Goal: Task Accomplishment & Management: Use online tool/utility

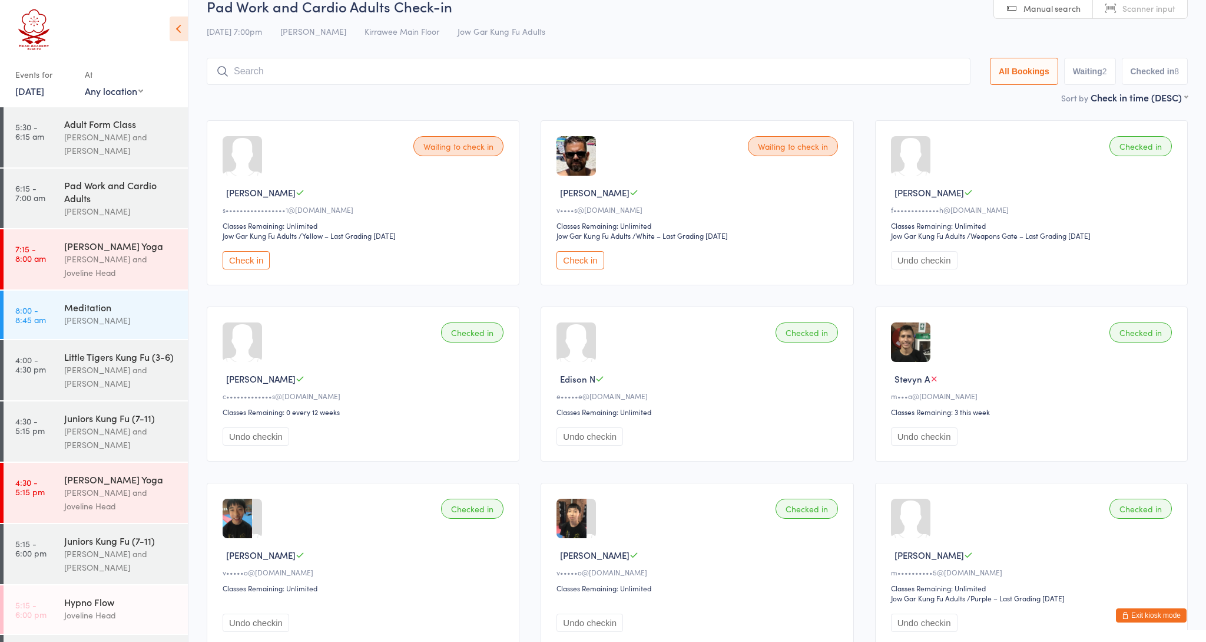
scroll to position [226, 0]
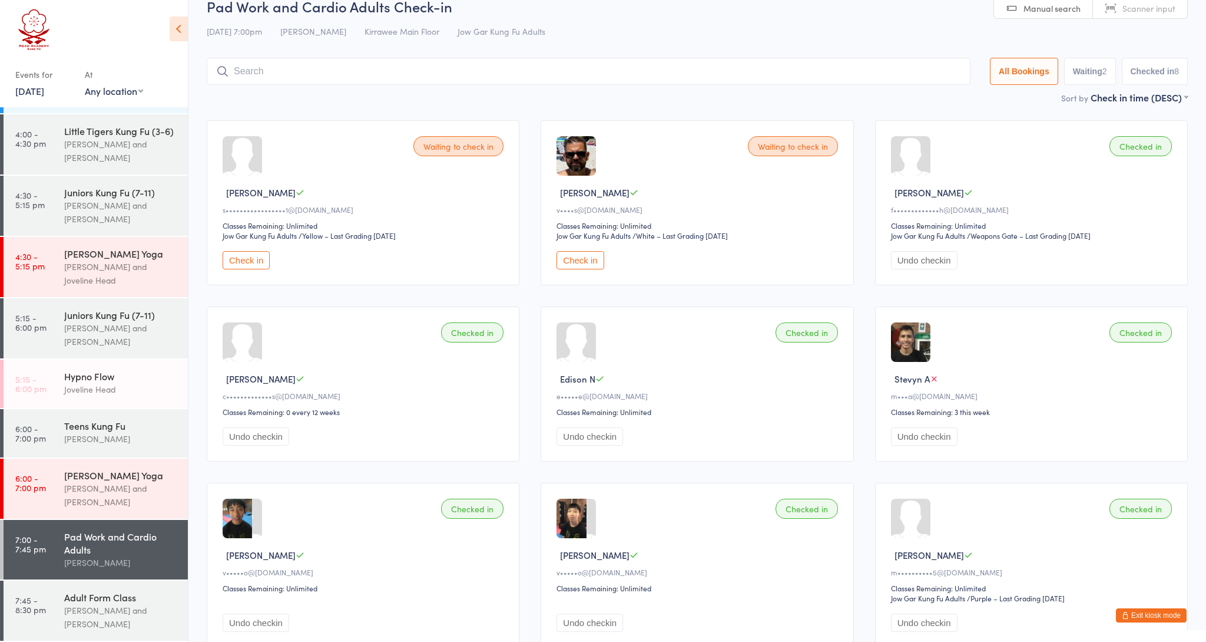
click at [44, 84] on link "[DATE]" at bounding box center [29, 90] width 29 height 13
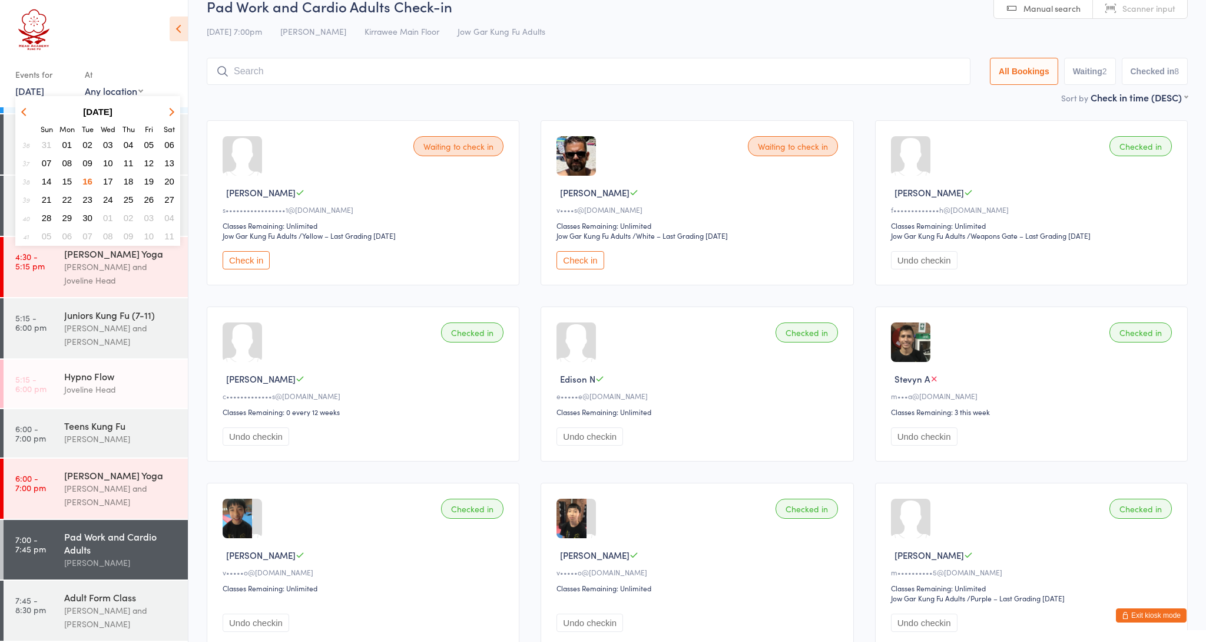
click at [105, 181] on span "17" at bounding box center [108, 181] width 10 height 10
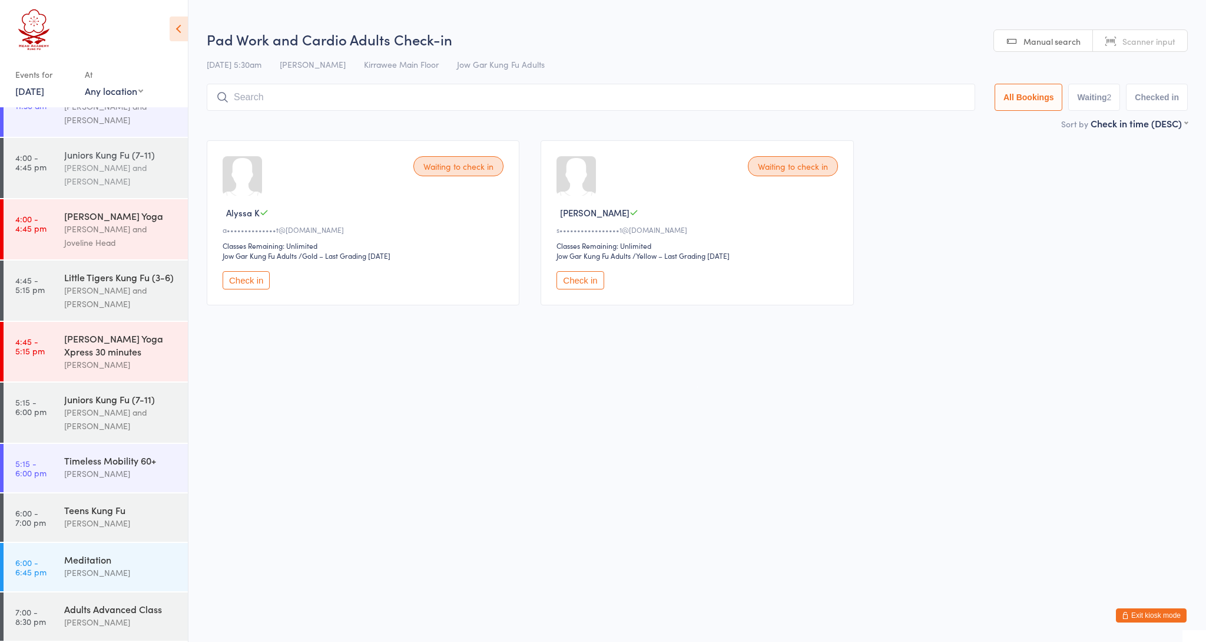
scroll to position [-1, 0]
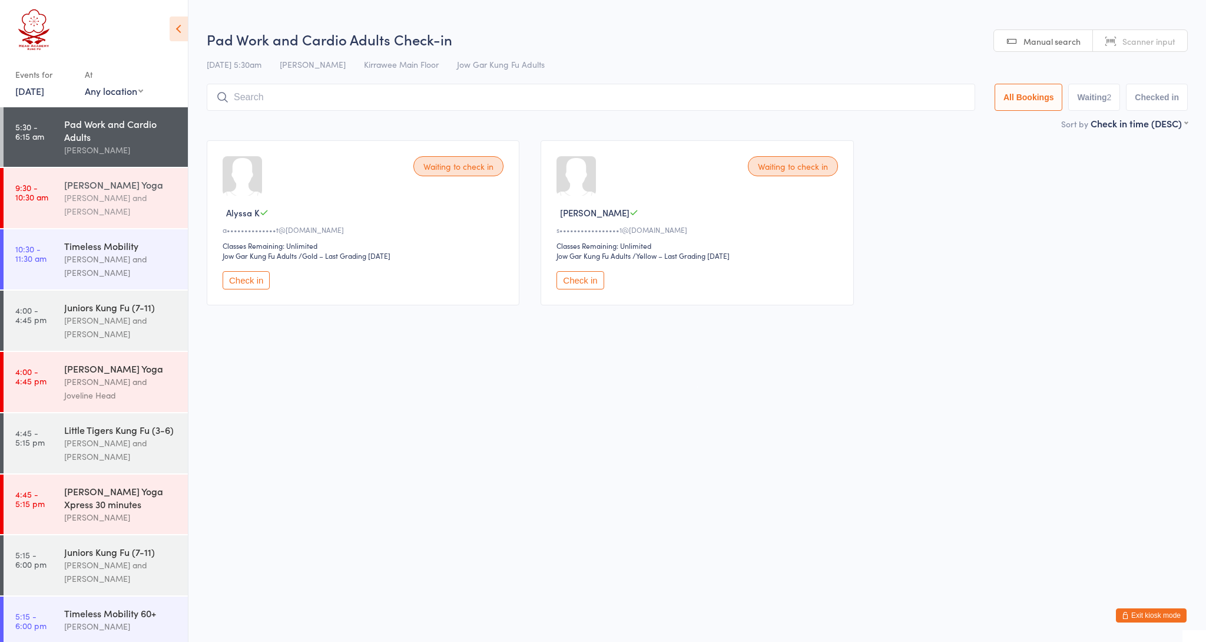
click at [106, 204] on div "[PERSON_NAME] and [PERSON_NAME]" at bounding box center [121, 204] width 114 height 27
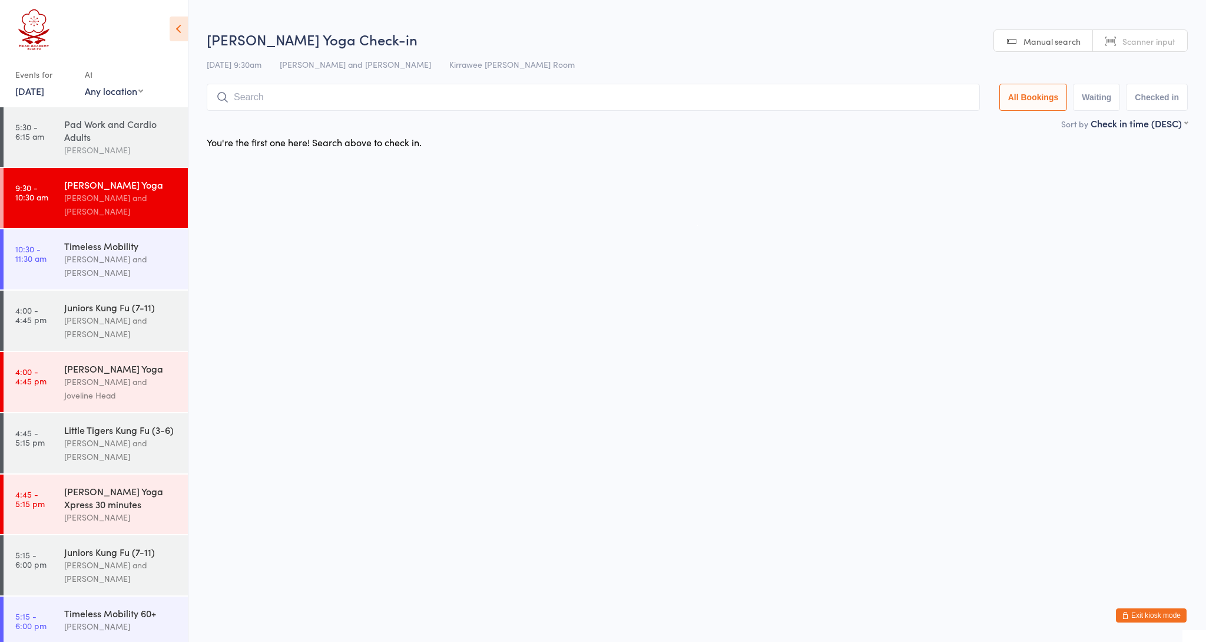
click at [102, 147] on div "[PERSON_NAME]" at bounding box center [121, 150] width 114 height 14
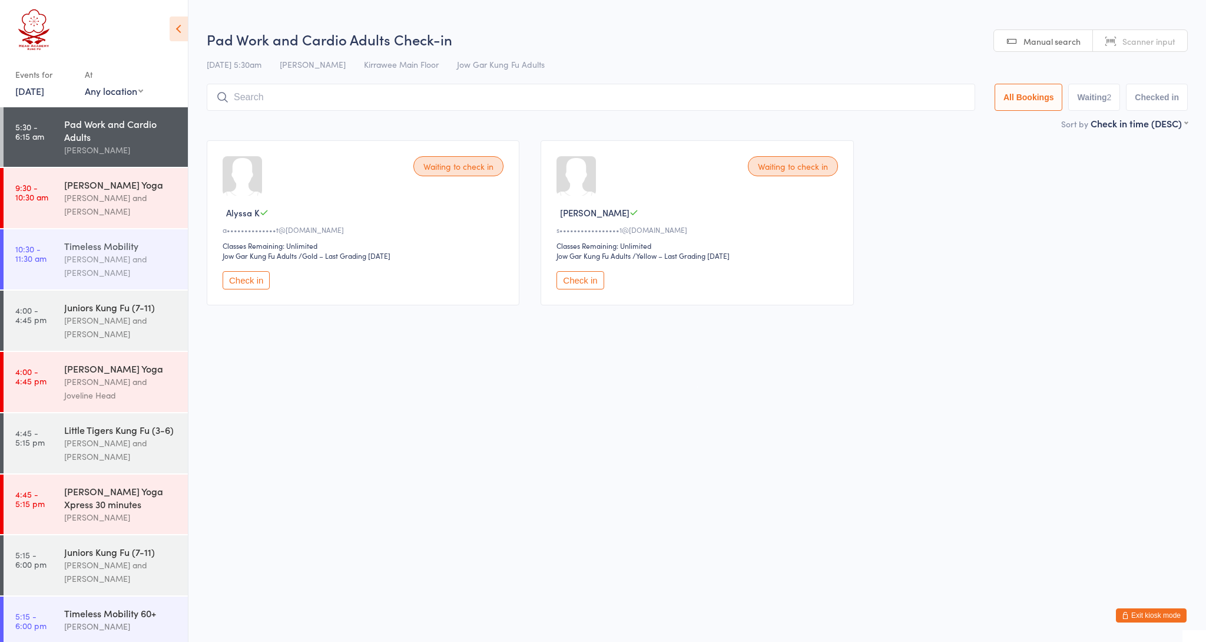
click at [107, 236] on div "Timeless Mobility [PERSON_NAME] and [PERSON_NAME]" at bounding box center [126, 259] width 124 height 60
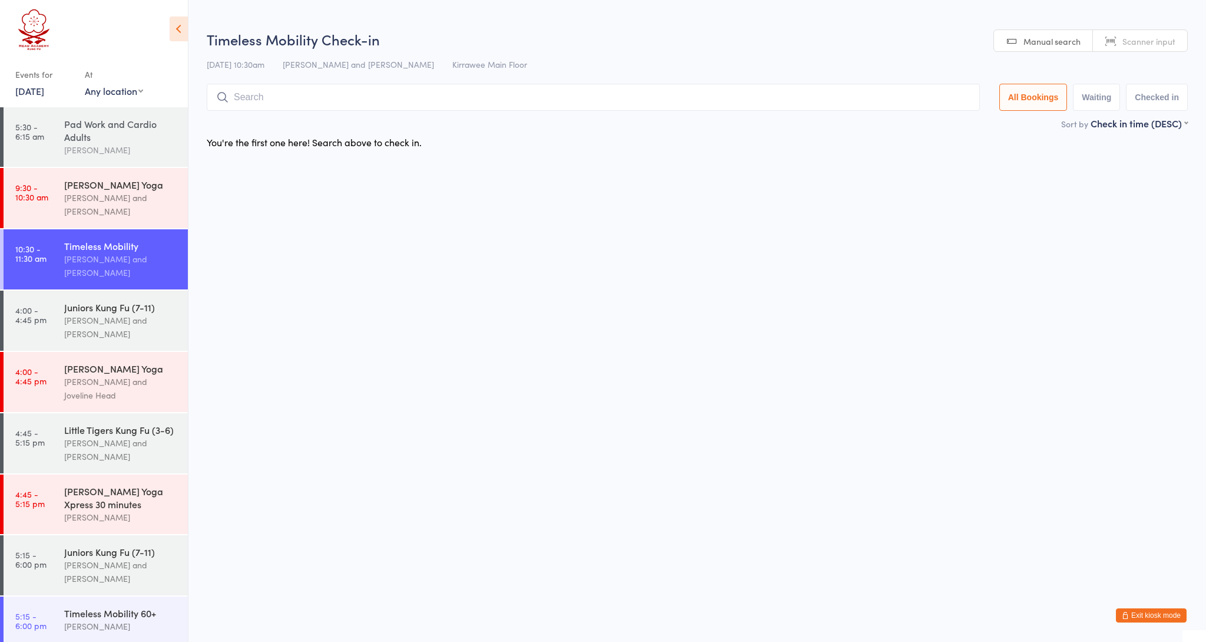
click at [94, 133] on div "Pad Work and Cardio Adults" at bounding box center [121, 130] width 114 height 26
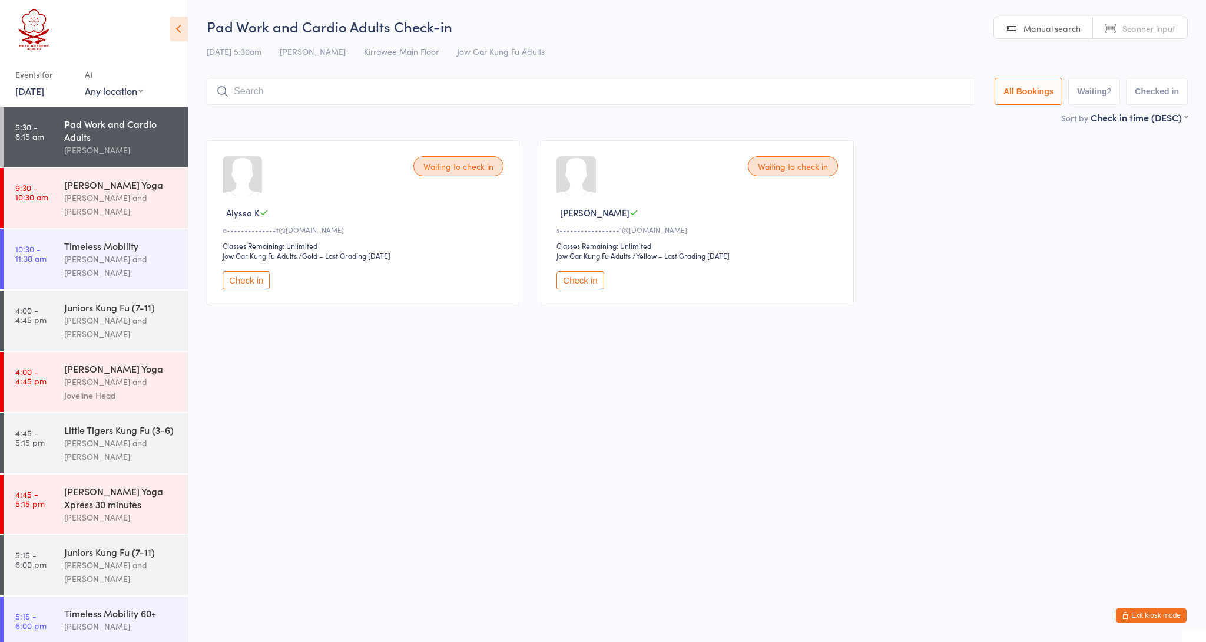
click at [44, 95] on link "[DATE]" at bounding box center [29, 90] width 29 height 13
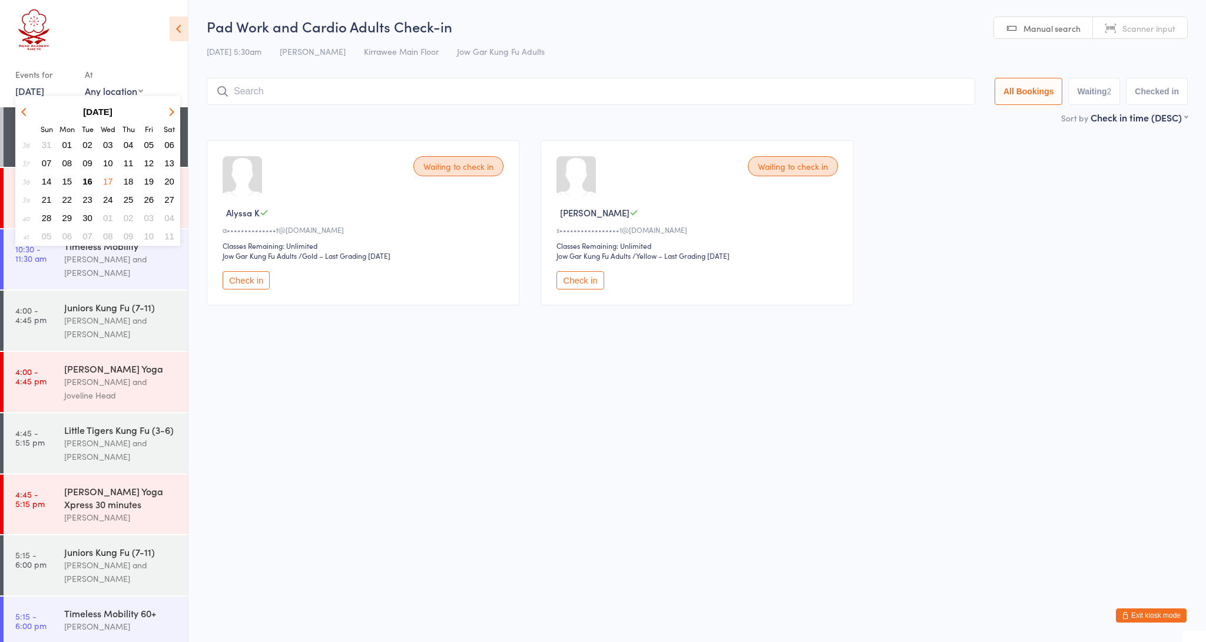
click at [496, 353] on html "You have now entered Kiosk Mode. Members will be able to check themselves in us…" at bounding box center [603, 321] width 1206 height 642
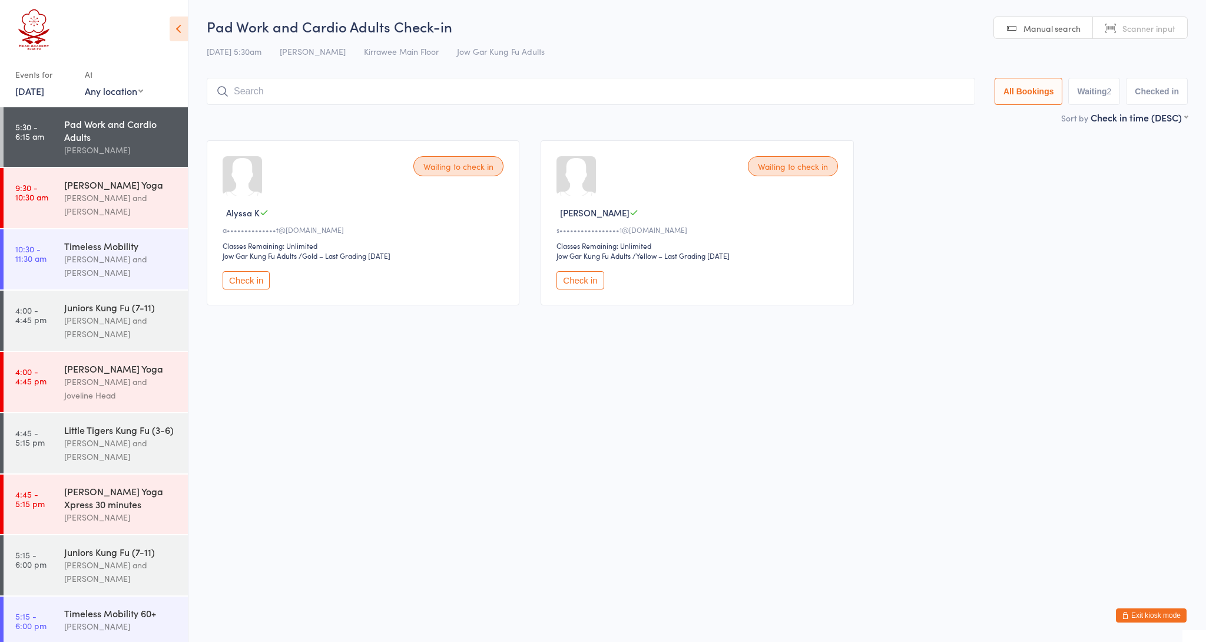
click at [19, 98] on div "Events for [DATE] D Sep, YYYY [DATE] Sun Mon Tue Wed Thu Fri Sat 36 31 01 02 03…" at bounding box center [44, 82] width 58 height 35
click at [20, 95] on link "[DATE]" at bounding box center [29, 90] width 29 height 13
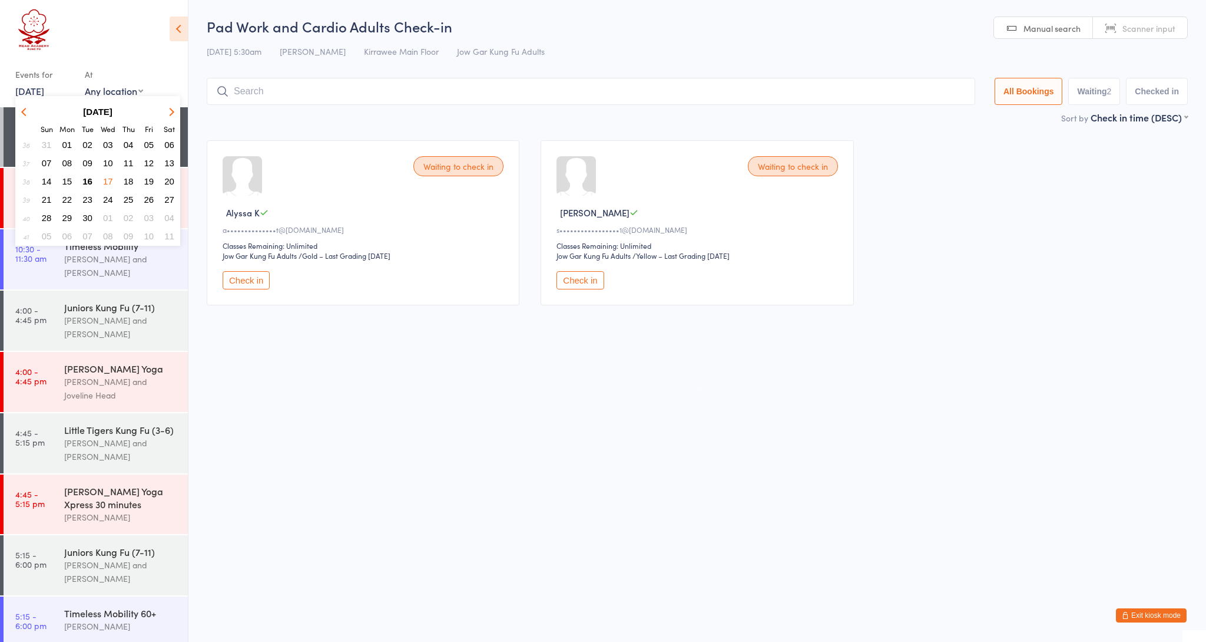
click at [128, 180] on span "18" at bounding box center [129, 181] width 10 height 10
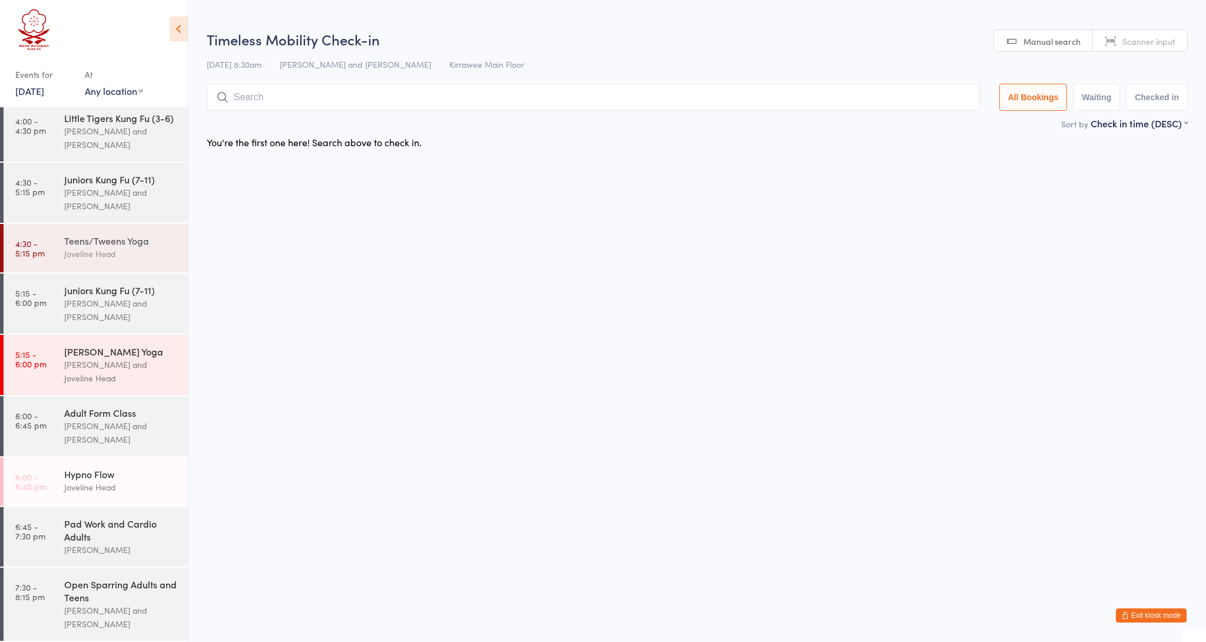
scroll to position [202, 0]
click at [110, 528] on div "Pad Work and Cardio Adults" at bounding box center [121, 530] width 114 height 26
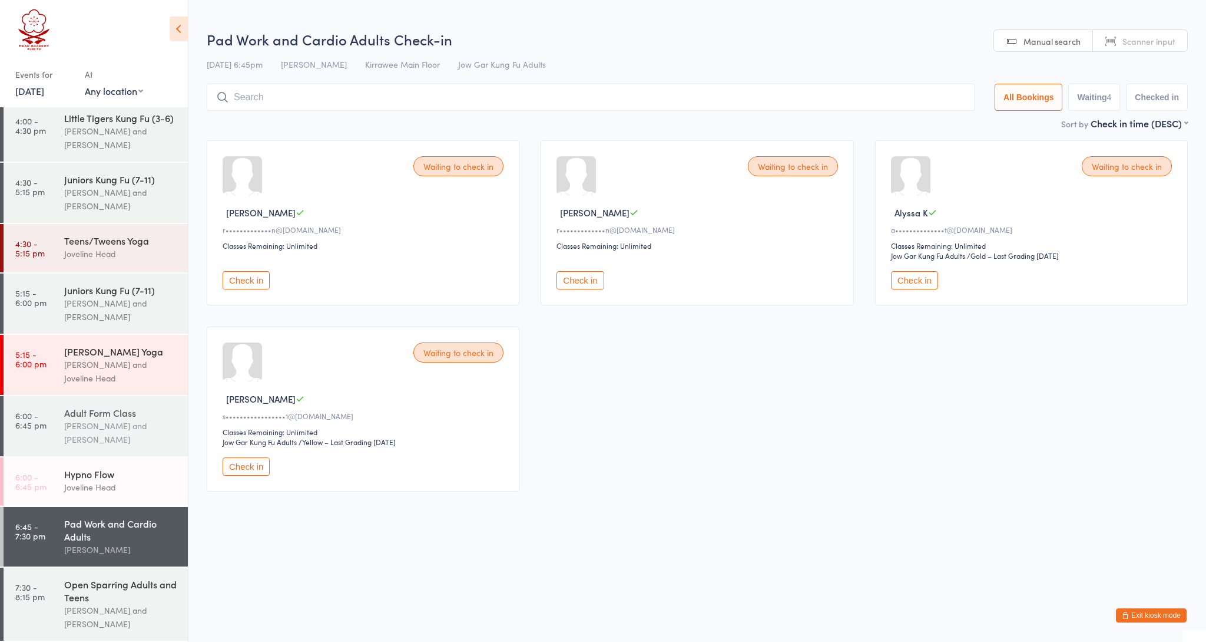
click at [104, 444] on div "[PERSON_NAME] and [PERSON_NAME]" at bounding box center [121, 432] width 114 height 27
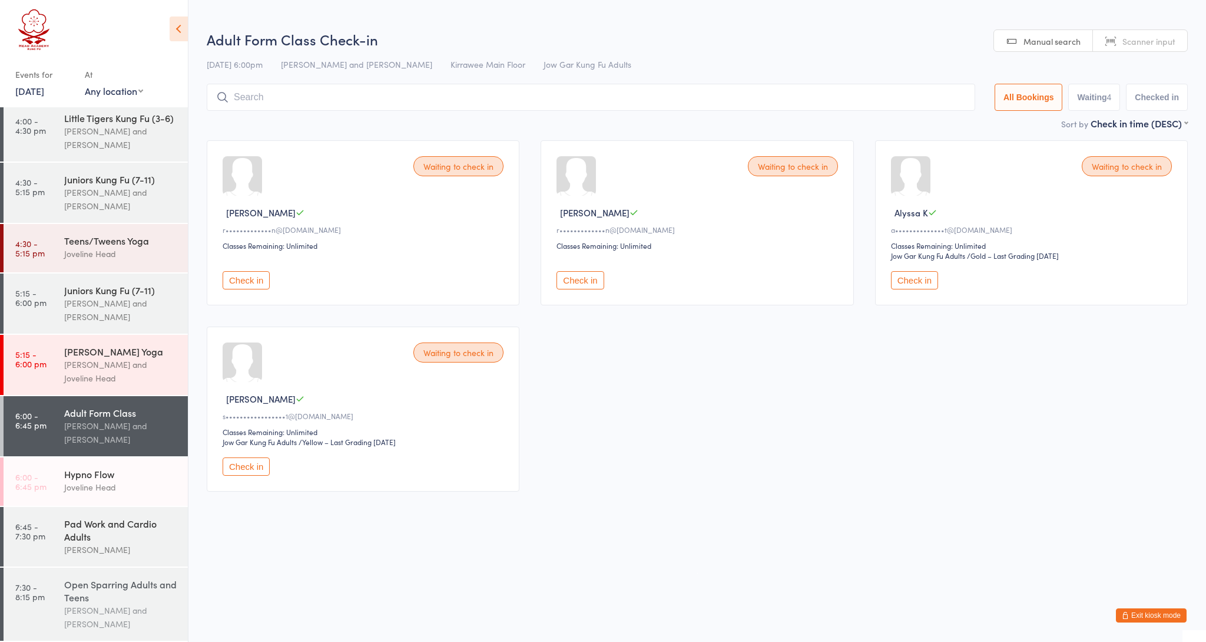
click at [97, 583] on div "Open Sparring Adults and Teens" at bounding box center [121, 590] width 114 height 26
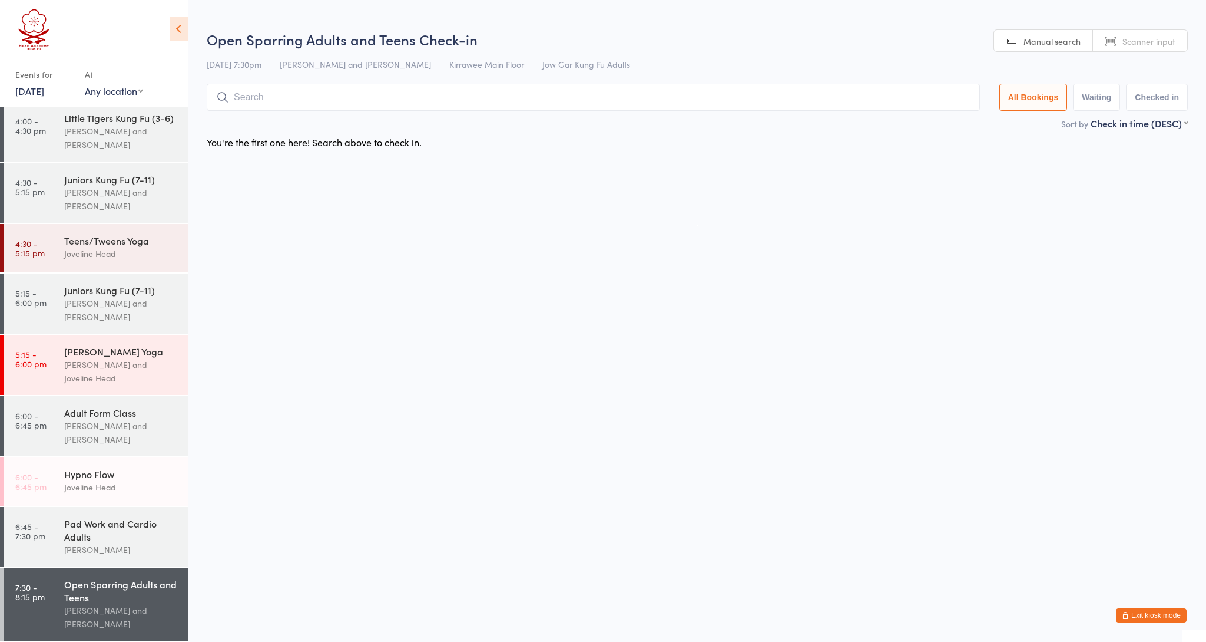
click at [44, 95] on link "[DATE]" at bounding box center [29, 90] width 29 height 13
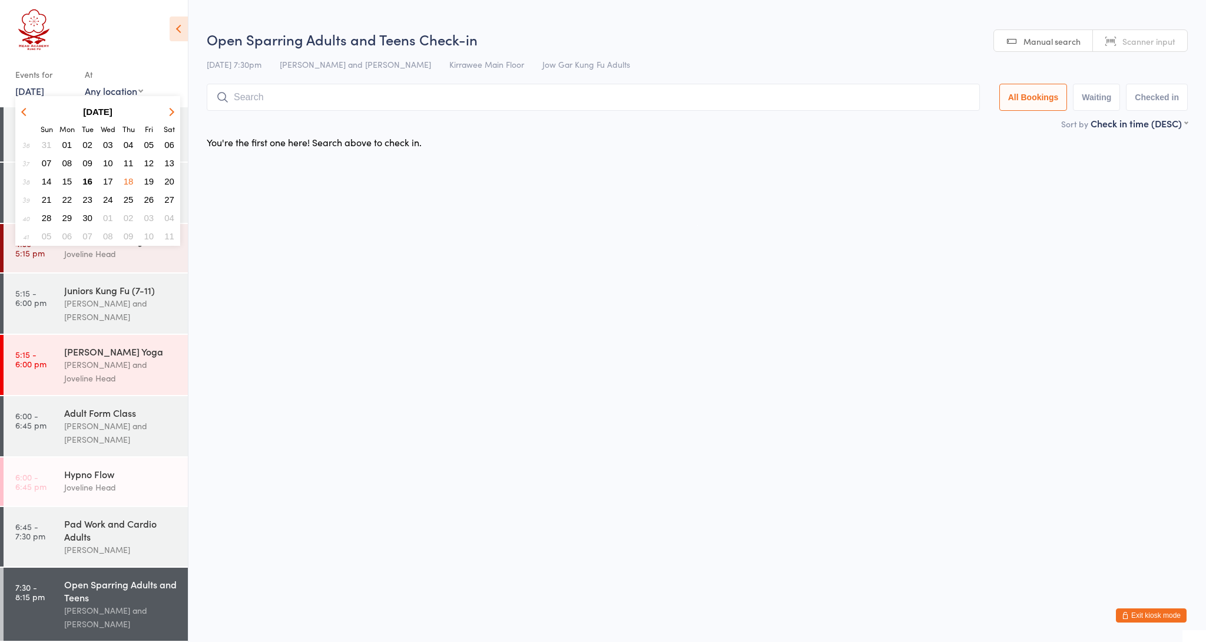
click at [94, 183] on button "16" at bounding box center [87, 181] width 18 height 16
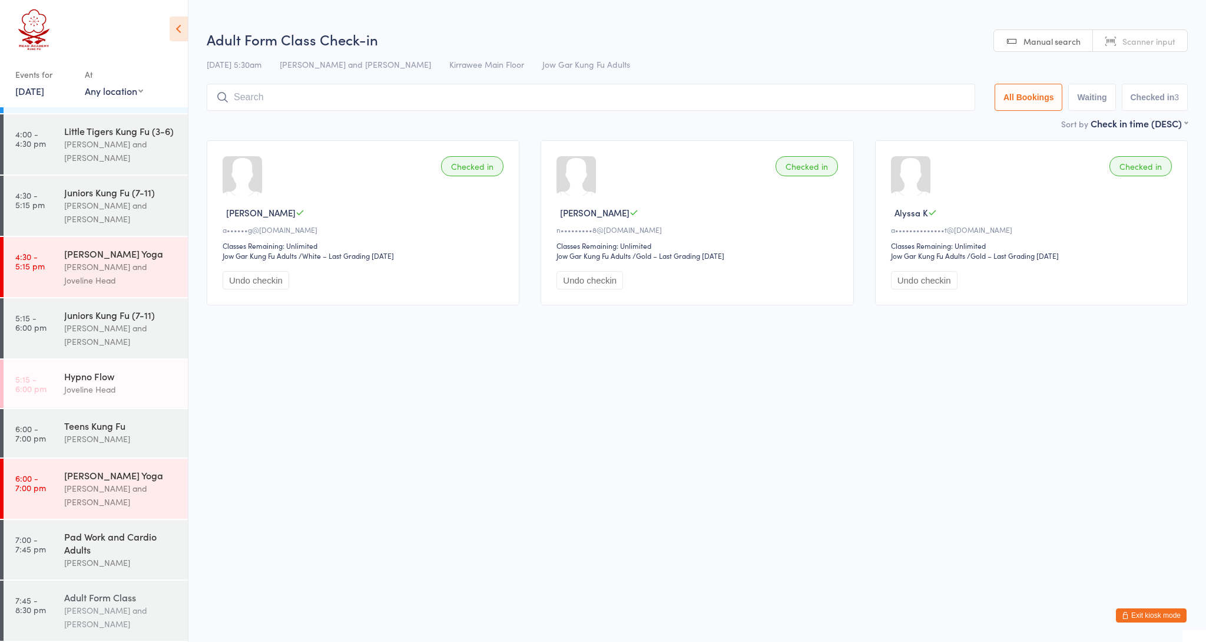
scroll to position [226, 0]
click at [85, 553] on div "Pad Work and Cardio Adults" at bounding box center [121, 543] width 114 height 26
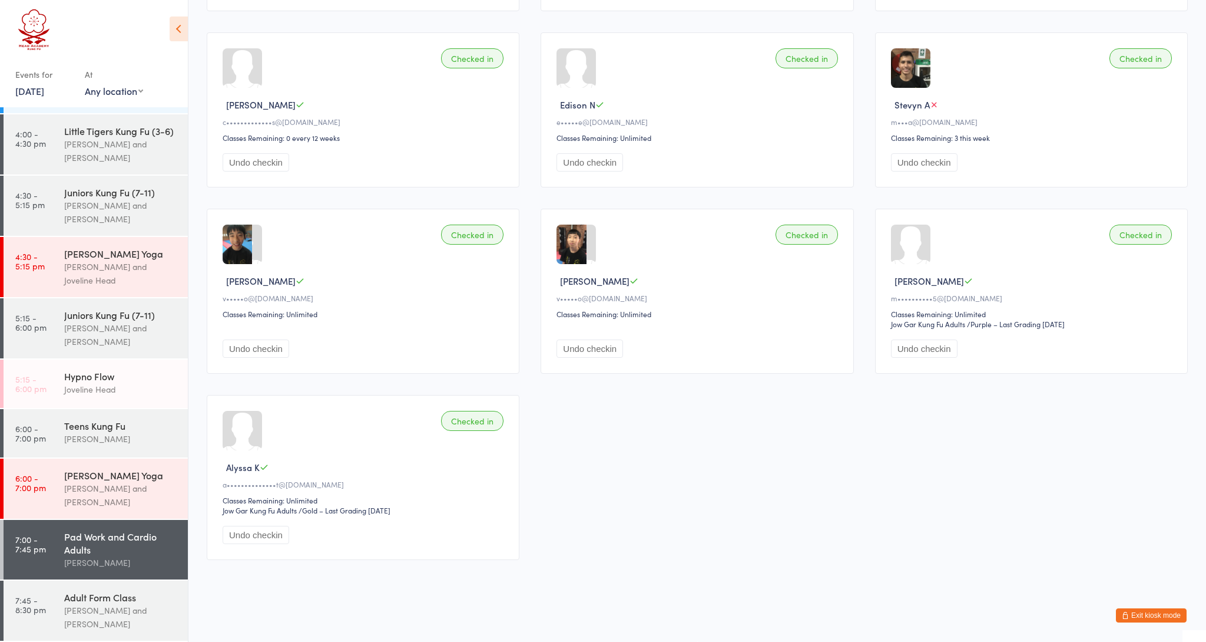
scroll to position [309, 0]
click at [115, 604] on div "[PERSON_NAME] and [PERSON_NAME]" at bounding box center [121, 616] width 114 height 27
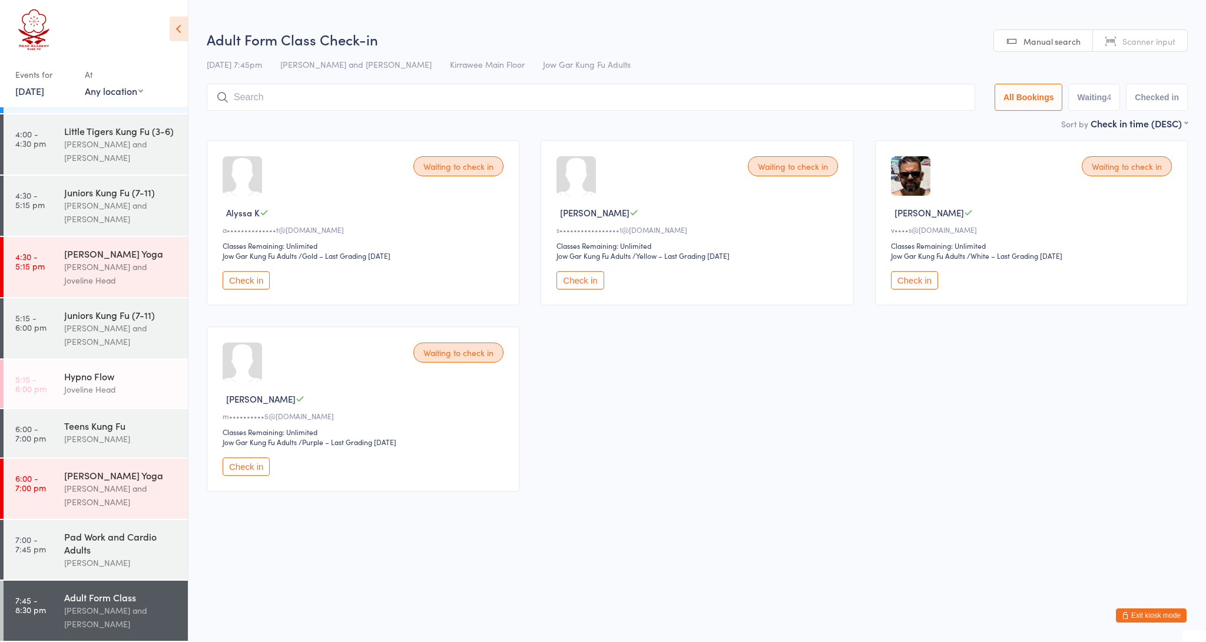
click at [243, 289] on button "Check in" at bounding box center [246, 280] width 47 height 18
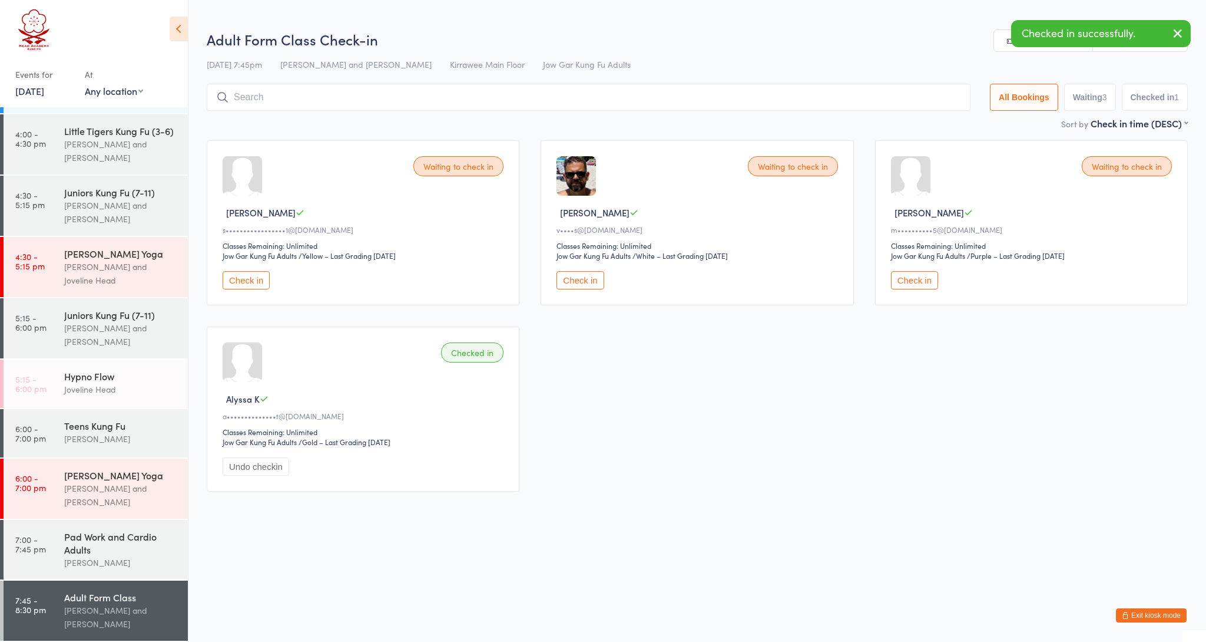
click at [905, 289] on button "Check in" at bounding box center [914, 280] width 47 height 18
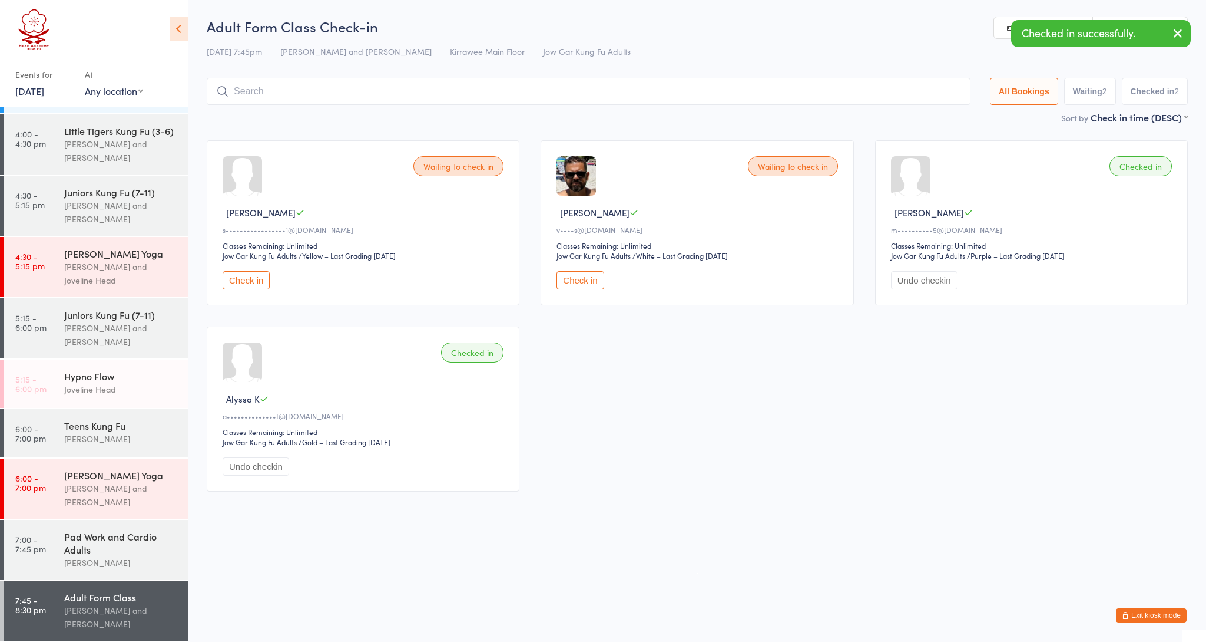
click at [310, 86] on input "search" at bounding box center [589, 91] width 764 height 27
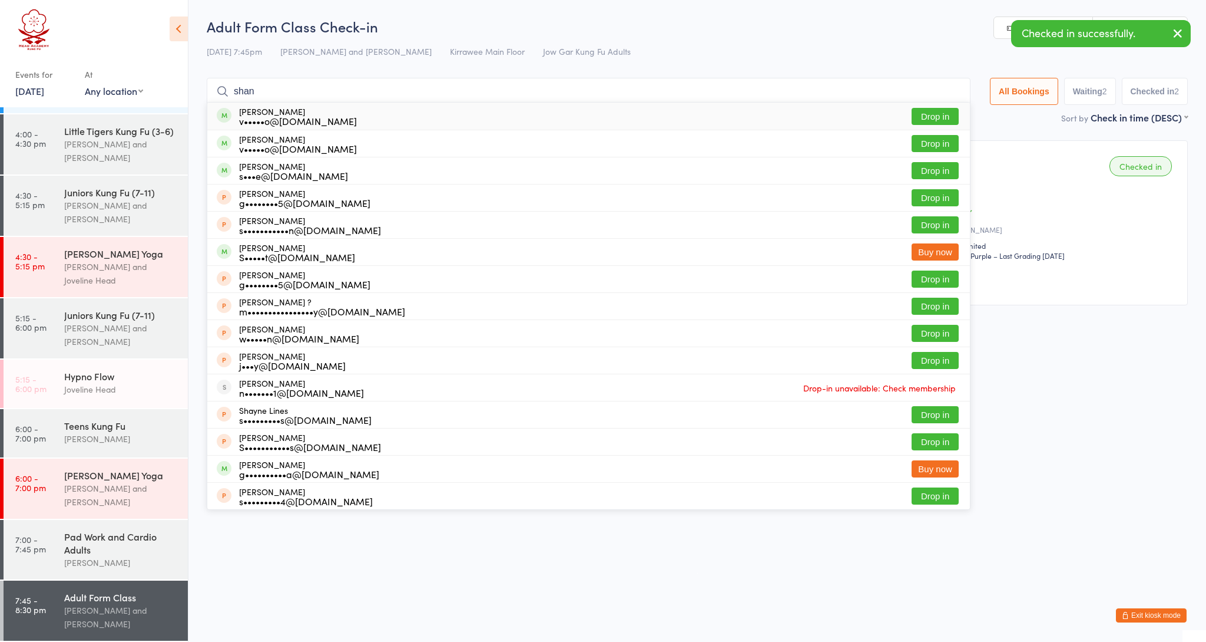
type input "shan"
click at [256, 123] on div "v•••••o@[DOMAIN_NAME]" at bounding box center [298, 120] width 118 height 9
type input "shan"
click at [262, 150] on div "v•••••o@[DOMAIN_NAME]" at bounding box center [298, 148] width 118 height 9
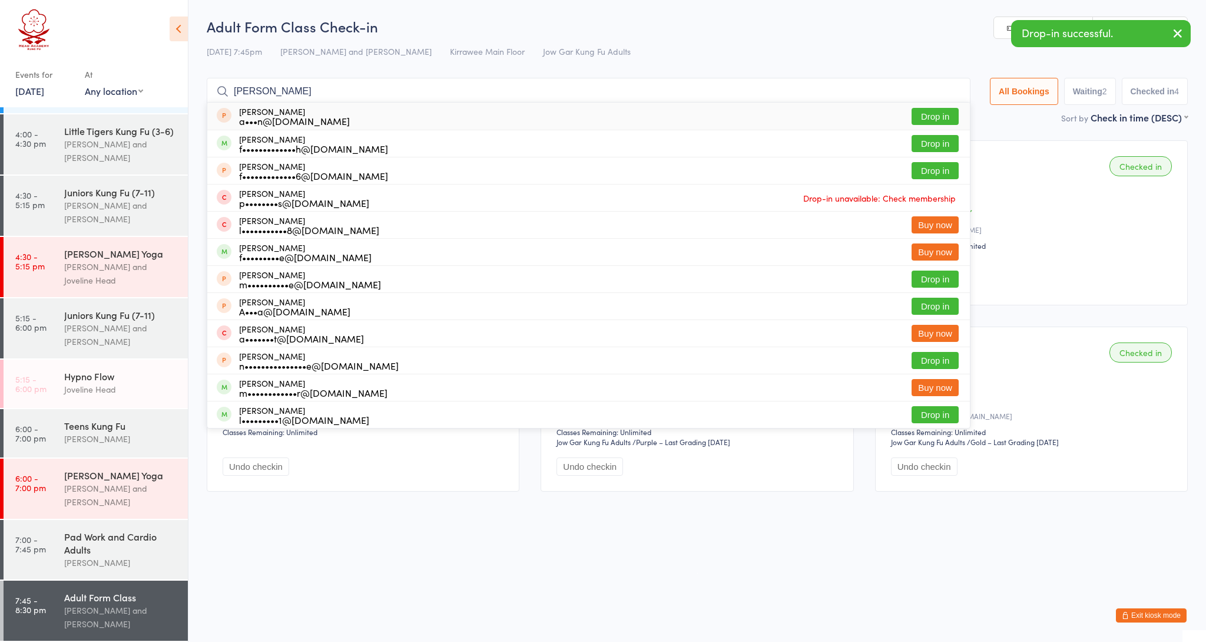
type input "[PERSON_NAME]"
drag, startPoint x: 262, startPoint y: 150, endPoint x: 313, endPoint y: 143, distance: 51.2
click at [313, 144] on div "f•••••••••••••h@[DOMAIN_NAME]" at bounding box center [313, 148] width 149 height 9
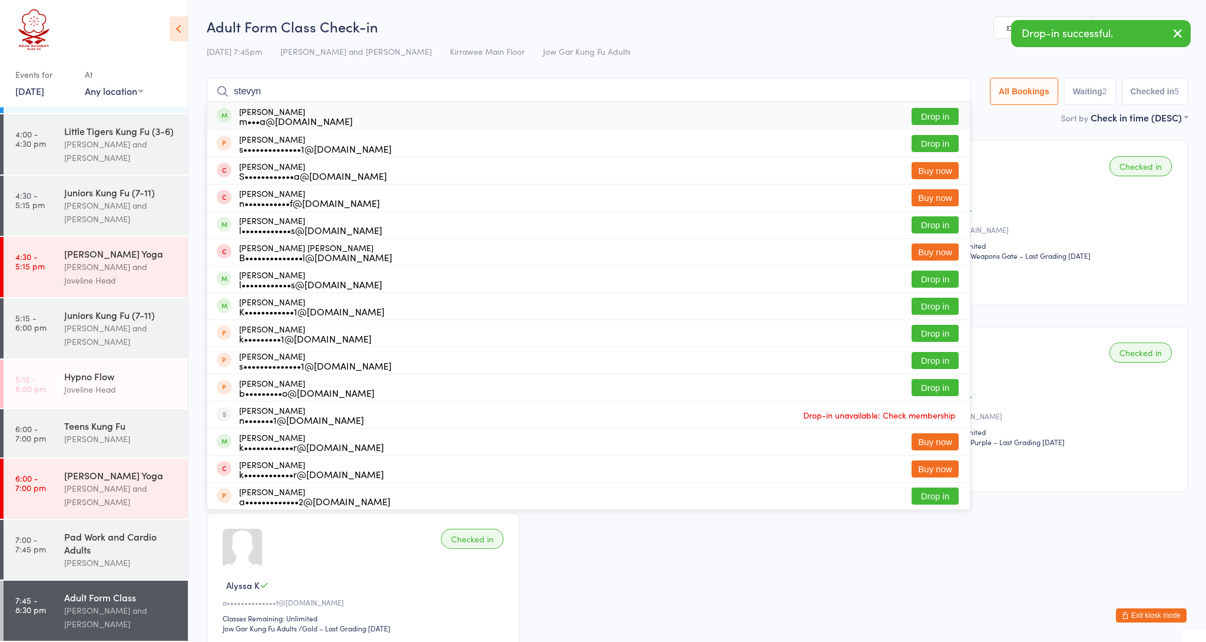
type input "[PERSON_NAME]"
drag, startPoint x: 313, startPoint y: 143, endPoint x: 292, endPoint y: 126, distance: 26.9
click at [292, 125] on div "m•••a@[DOMAIN_NAME]" at bounding box center [296, 120] width 114 height 9
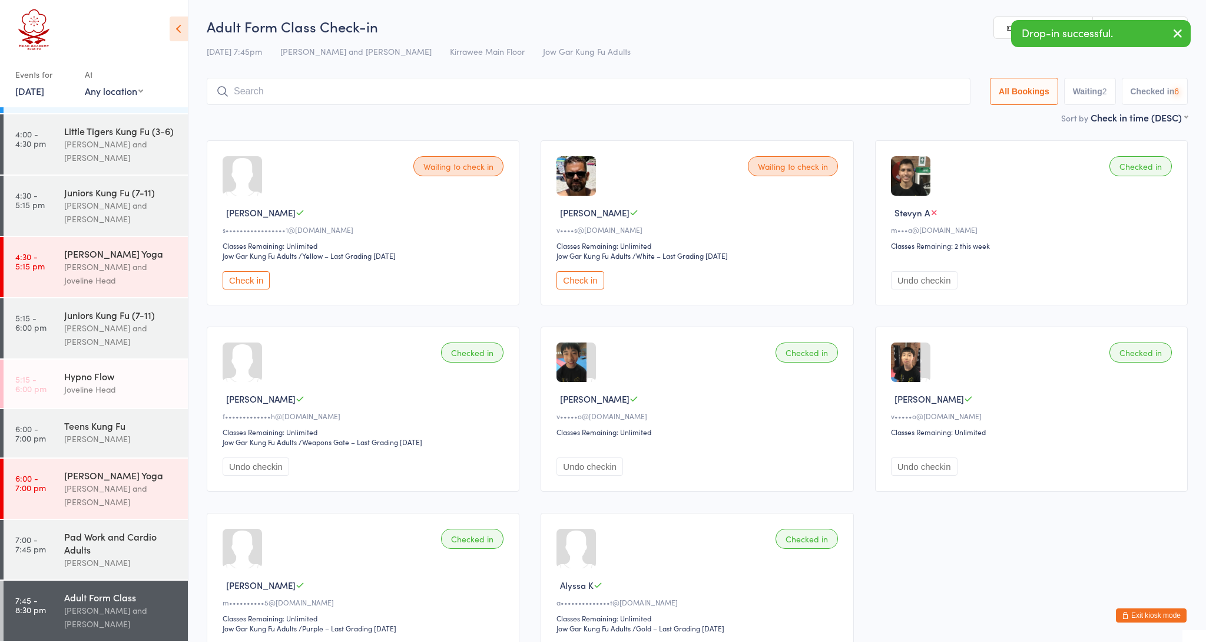
click at [289, 94] on input "search" at bounding box center [589, 91] width 764 height 27
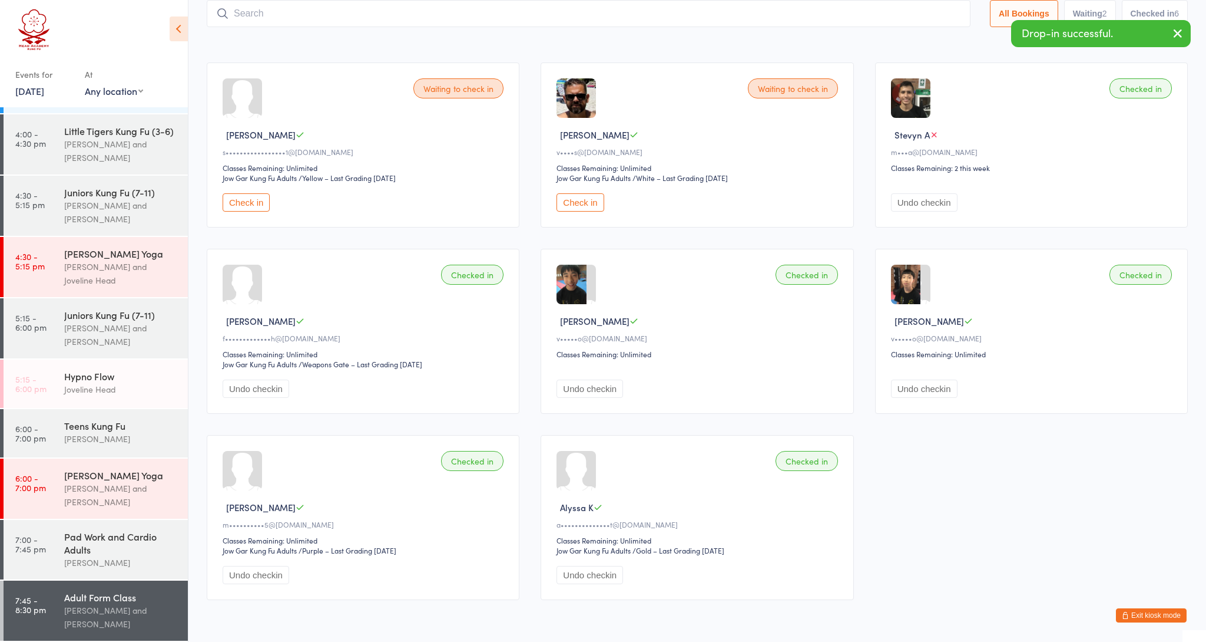
scroll to position [75, 0]
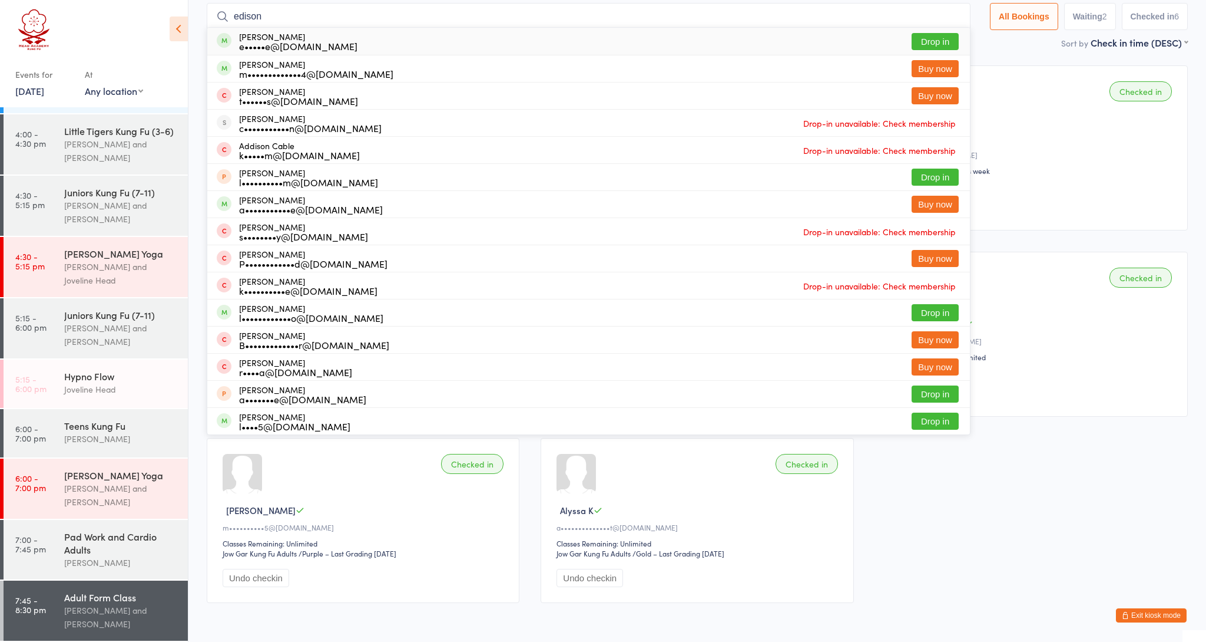
type input "Edison"
drag, startPoint x: 289, startPoint y: 94, endPoint x: 319, endPoint y: 42, distance: 59.7
click at [319, 42] on div "e•••••e@[DOMAIN_NAME]" at bounding box center [298, 45] width 118 height 9
